Goal: Information Seeking & Learning: Check status

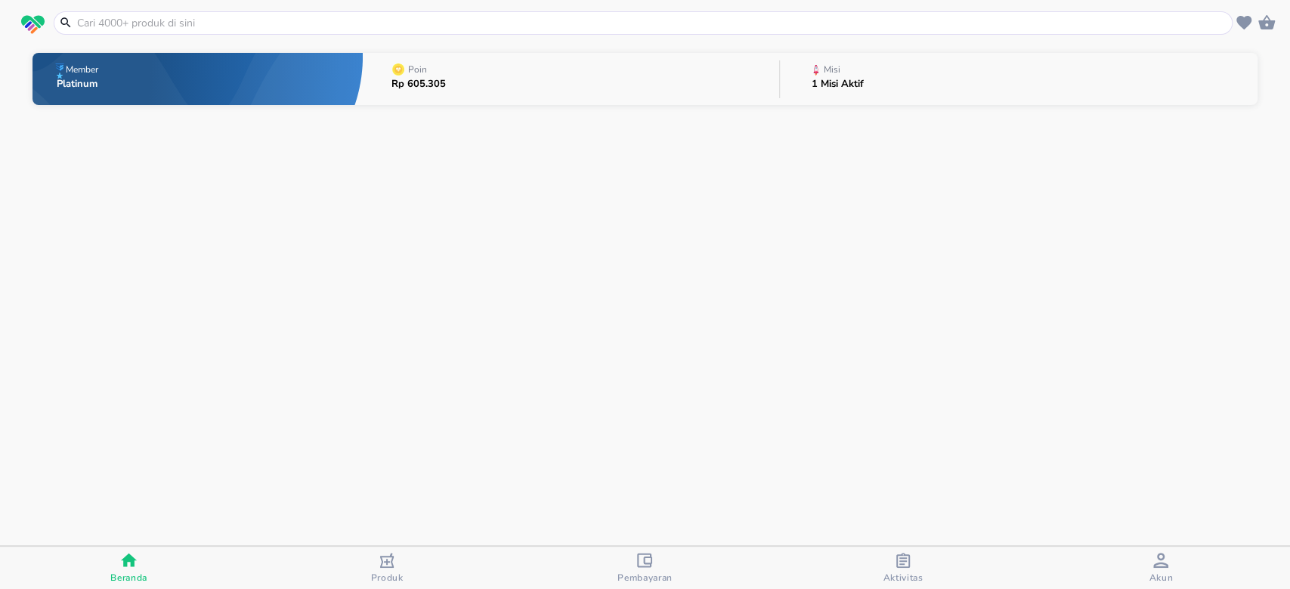
click at [901, 86] on button "Misi 1 Misi Aktif" at bounding box center [1018, 79] width 477 height 60
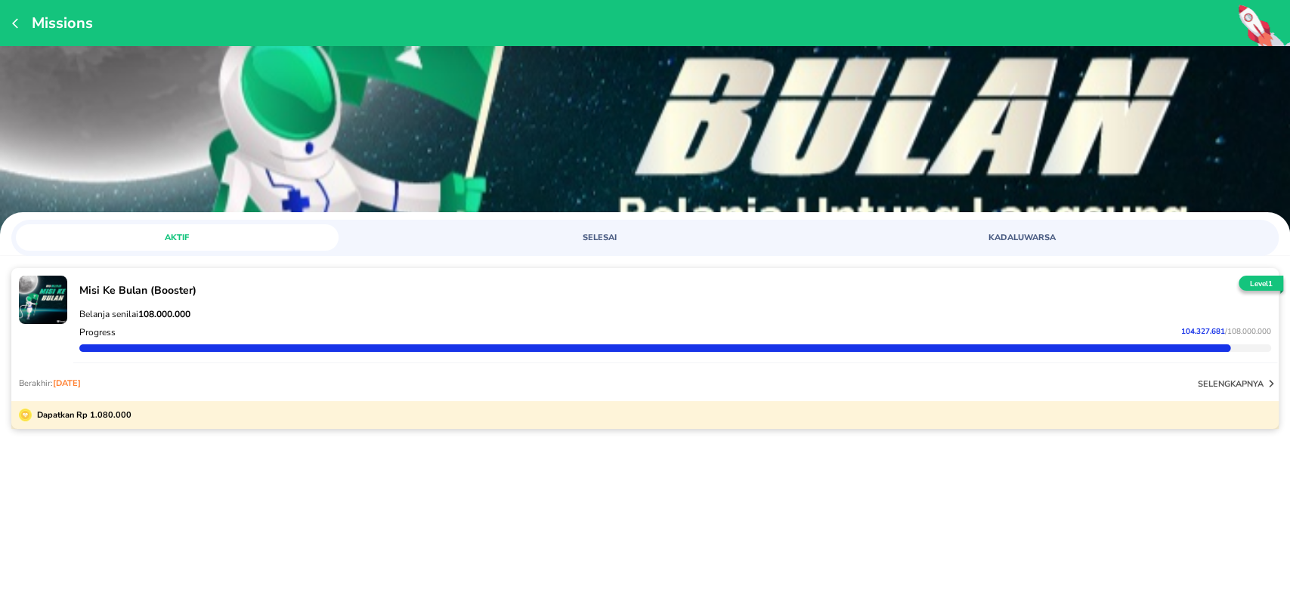
click at [1265, 382] on icon "button" at bounding box center [1270, 383] width 15 height 15
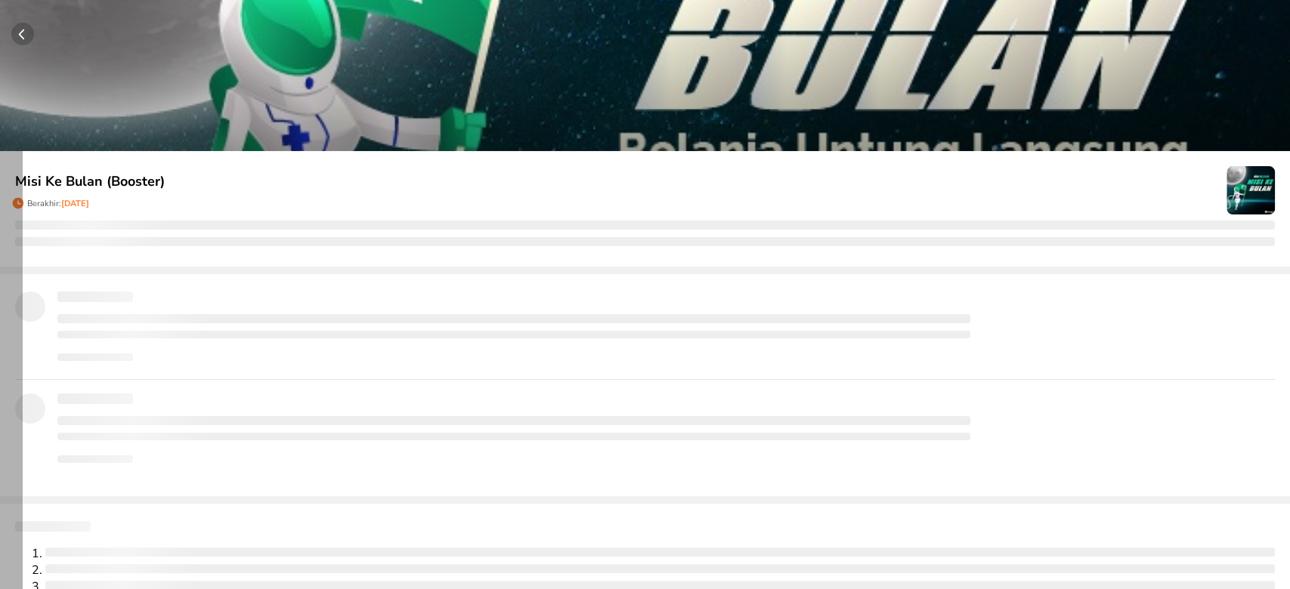
click at [26, 29] on circle "button" at bounding box center [22, 34] width 23 height 23
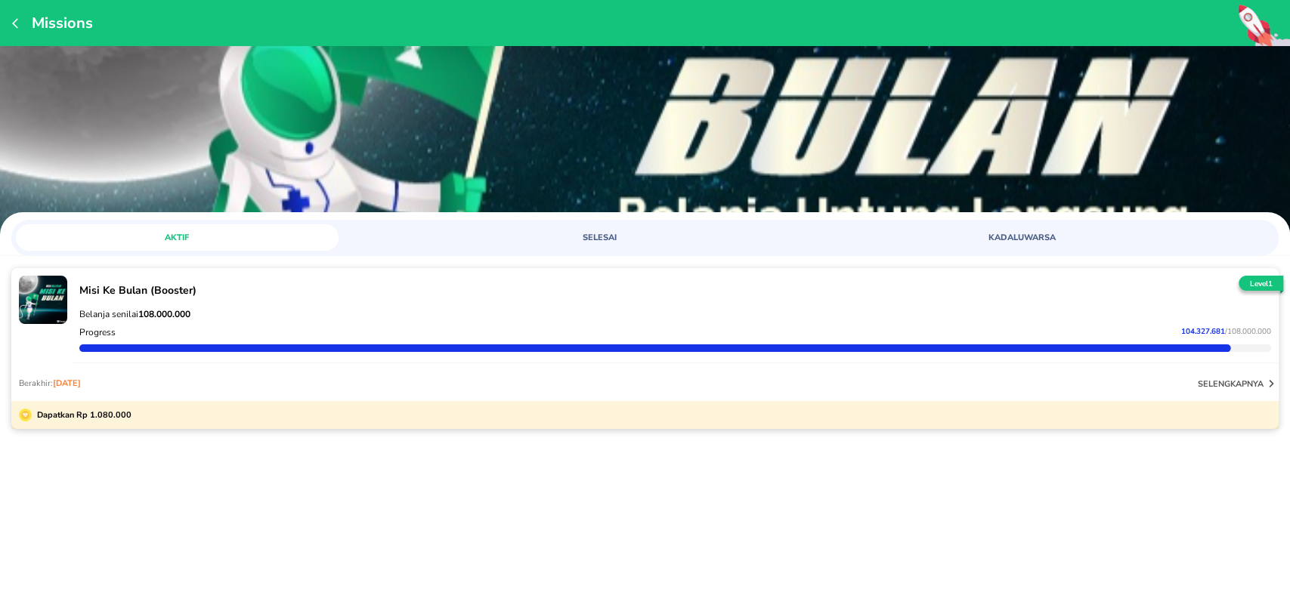
click at [1145, 499] on div "Missions AKTIF SELESAI KADALUWARSA Misi Ke Bulan (Booster) Belanja senilai 108.…" at bounding box center [645, 294] width 1290 height 589
click at [193, 477] on div "Misi Ke Bulan (Booster) Belanja senilai 108.000.000 Progress 104.327.681 / 108.…" at bounding box center [645, 376] width 1290 height 239
click at [1234, 327] on span "/ 108.000.000" at bounding box center [1248, 331] width 46 height 11
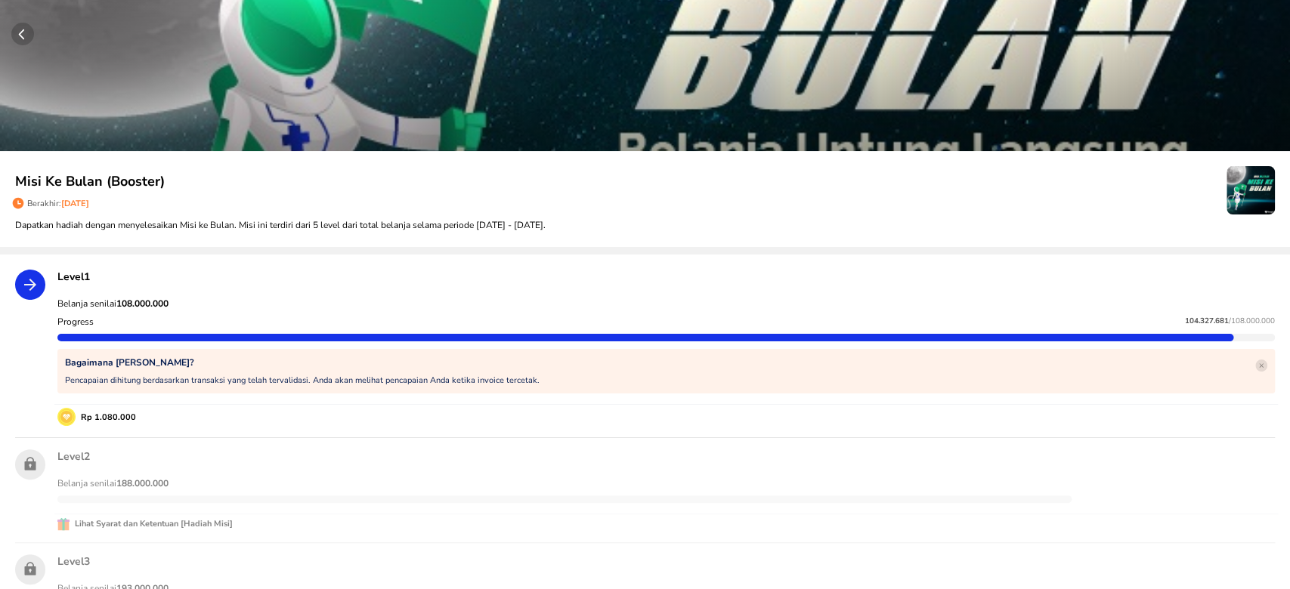
click at [141, 299] on strong "108.000.000" at bounding box center [142, 304] width 52 height 12
copy strong "108.000.000"
click at [1188, 317] on span "104.327.681" at bounding box center [1207, 321] width 44 height 11
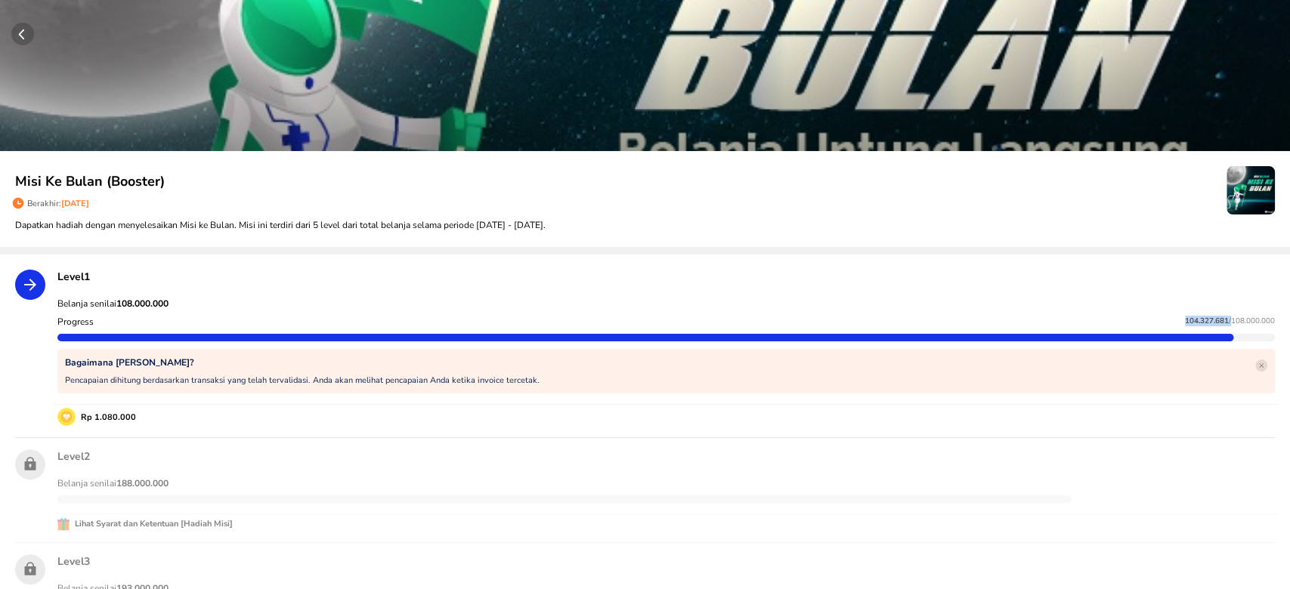
copy p "104.327.681"
click at [455, 245] on div "Misi Ke Bulan (Booster) Berakhir: [DATE] Sisa poin deduksi retur barang Dapatka…" at bounding box center [645, 199] width 1290 height 96
click at [986, 475] on div "Belanja senilai 188.000.000" at bounding box center [665, 483] width 1223 height 18
